Goal: Task Accomplishment & Management: Manage account settings

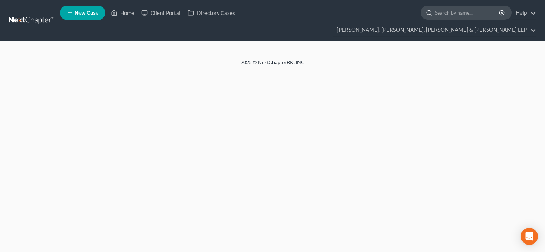
click at [434, 16] on input "search" at bounding box center [466, 12] width 65 height 13
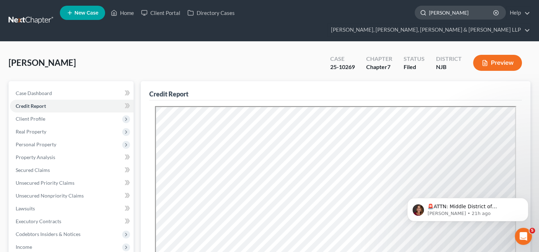
type input "[PERSON_NAME]"
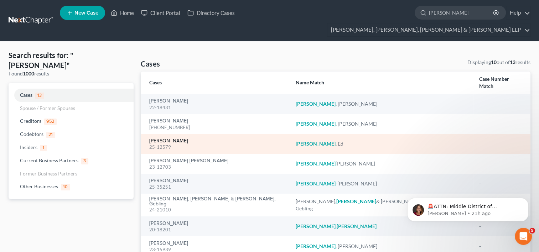
click at [165, 139] on link "[PERSON_NAME]" at bounding box center [168, 141] width 39 height 5
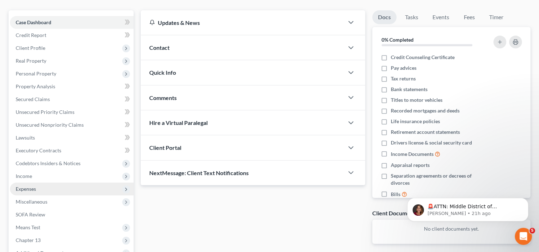
scroll to position [71, 0]
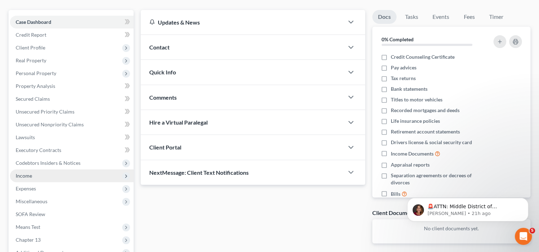
click at [38, 170] on span "Income" at bounding box center [72, 176] width 124 height 13
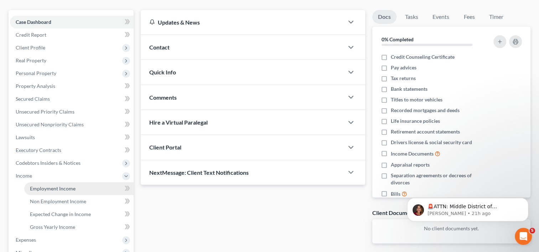
click at [56, 186] on span "Employment Income" at bounding box center [53, 189] width 46 height 6
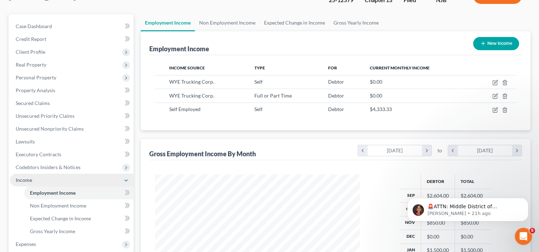
scroll to position [71, 0]
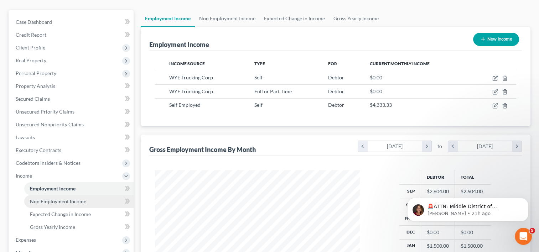
click at [60, 199] on span "Non Employment Income" at bounding box center [58, 202] width 56 height 6
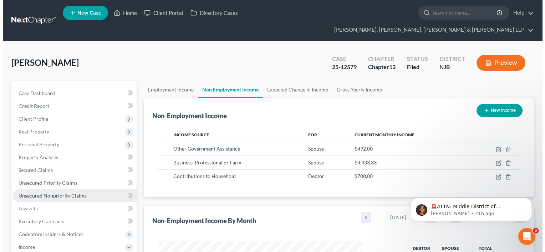
scroll to position [127, 219]
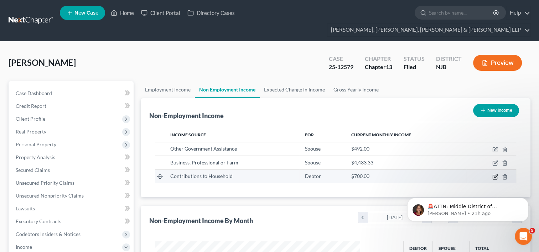
click at [495, 174] on icon "button" at bounding box center [496, 177] width 6 height 6
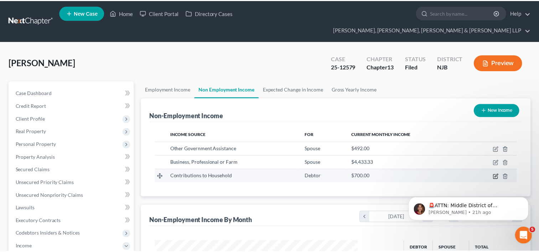
scroll to position [127, 221]
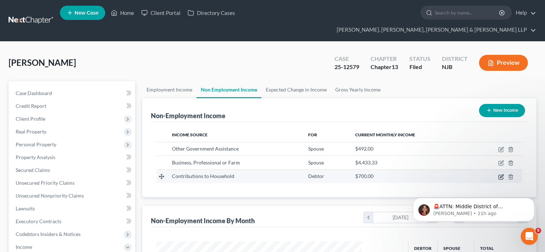
select select "8"
select select "0"
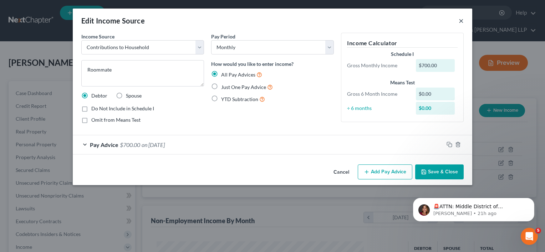
click at [460, 19] on button "×" at bounding box center [460, 20] width 5 height 9
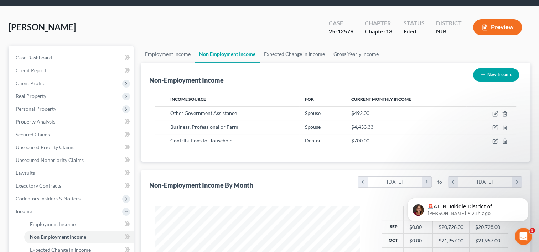
scroll to position [71, 0]
